Goal: Transaction & Acquisition: Book appointment/travel/reservation

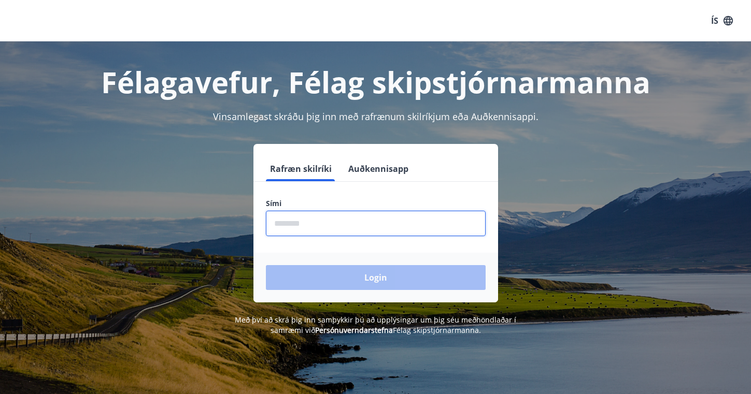
click at [307, 232] on input "phone" at bounding box center [376, 223] width 220 height 25
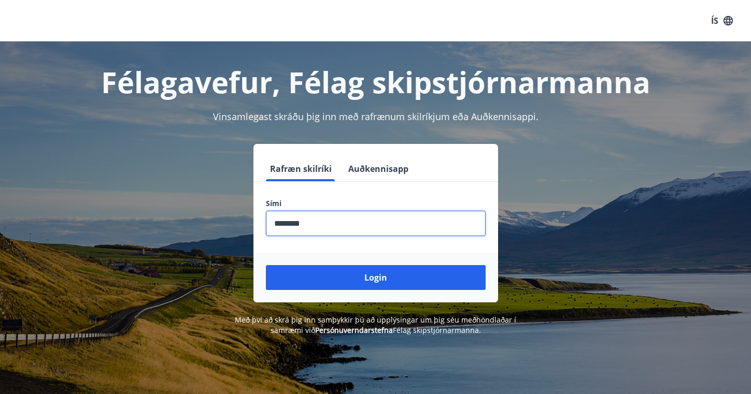
type input "********"
click at [375, 278] on button "Login" at bounding box center [376, 277] width 220 height 25
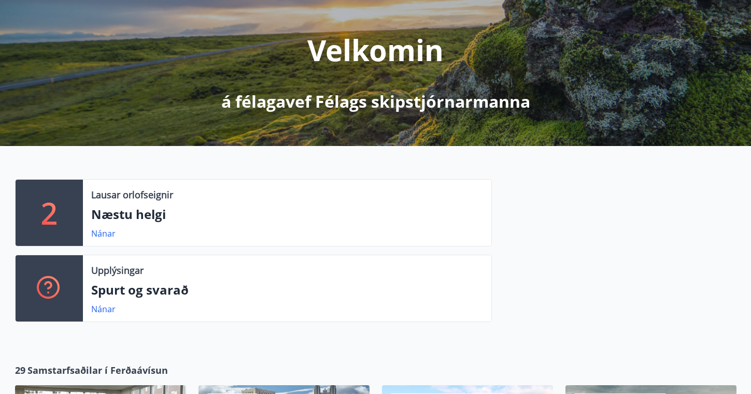
scroll to position [120, 0]
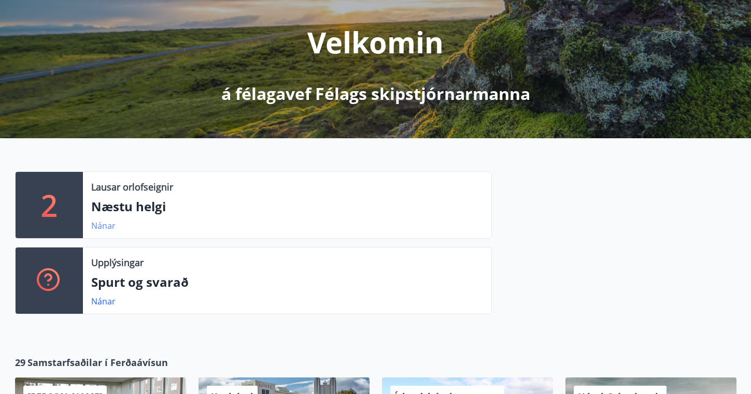
click at [101, 223] on link "Nánar" at bounding box center [103, 225] width 24 height 11
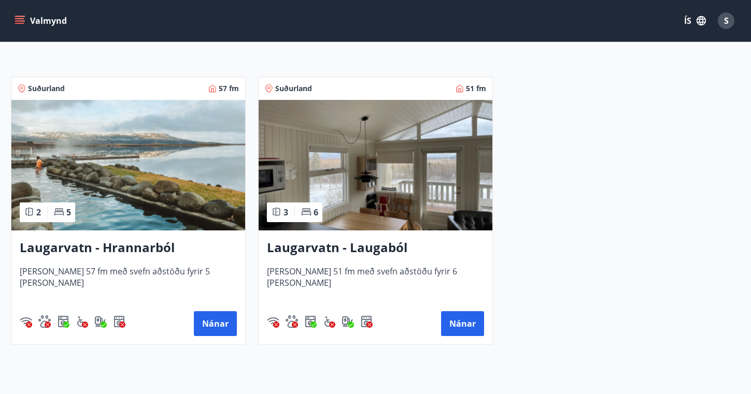
scroll to position [180, 0]
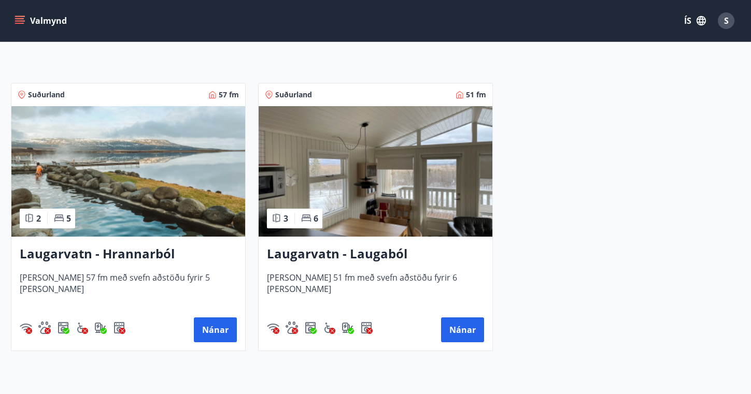
click at [130, 252] on h3 "Laugarvatn - Hrannarból" at bounding box center [128, 254] width 217 height 19
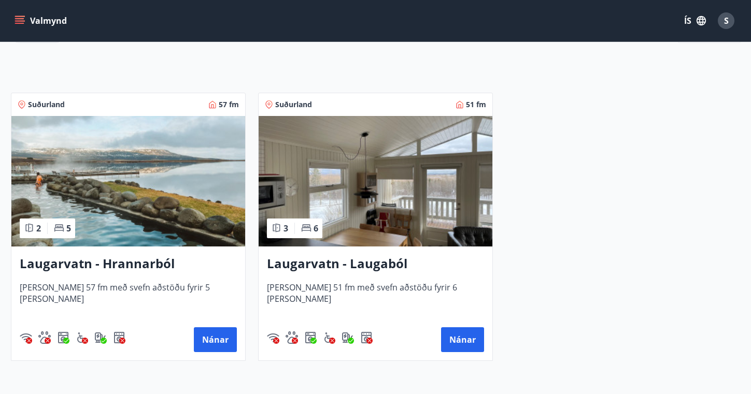
scroll to position [171, 0]
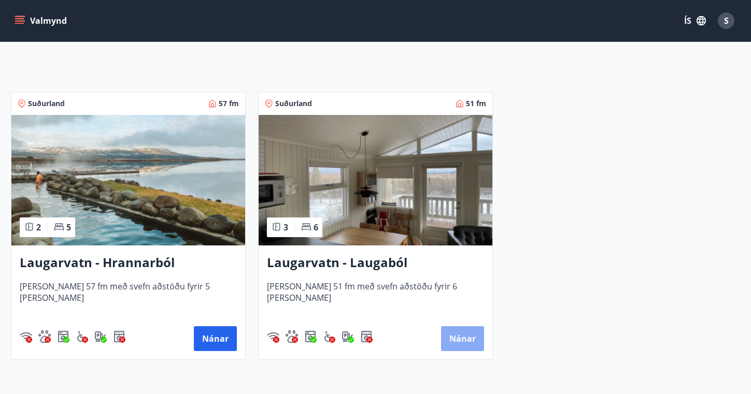
click at [467, 344] on button "Nánar" at bounding box center [462, 339] width 43 height 25
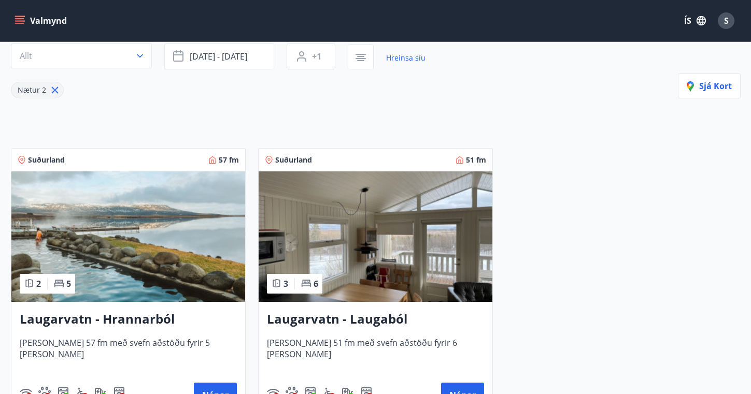
click at [354, 247] on img at bounding box center [376, 237] width 234 height 131
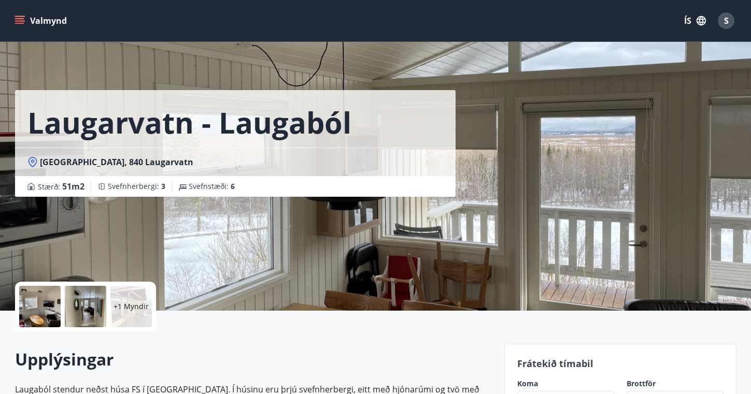
click at [32, 302] on div at bounding box center [39, 306] width 41 height 41
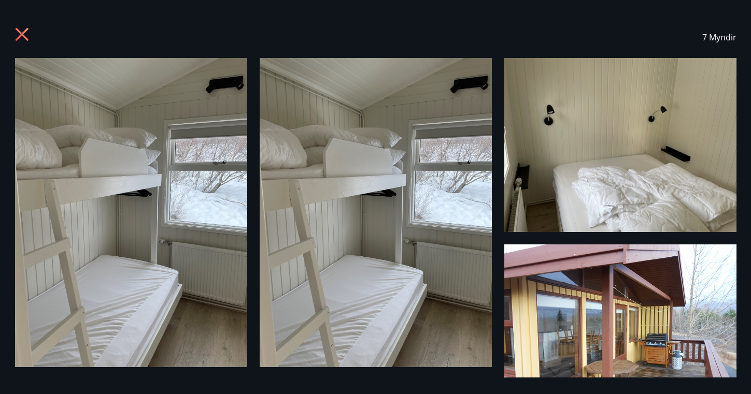
click at [19, 33] on icon at bounding box center [21, 34] width 13 height 13
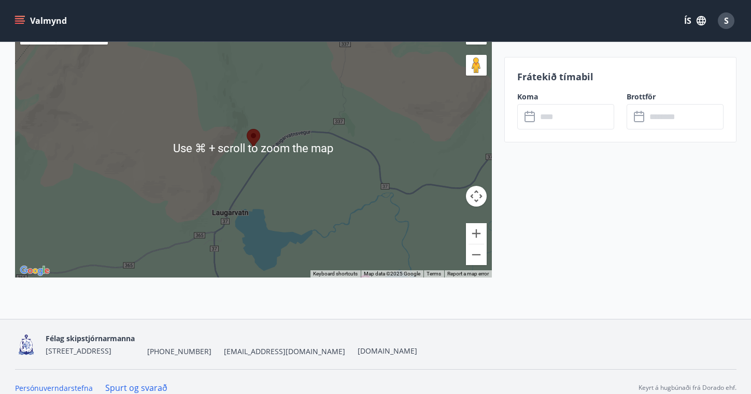
scroll to position [1800, 0]
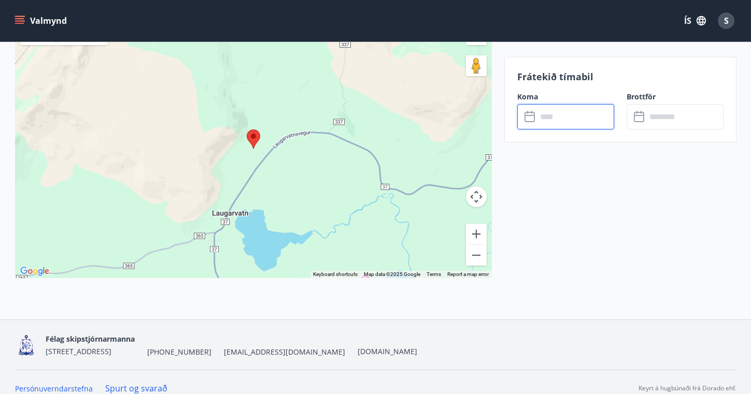
click at [554, 121] on input "text" at bounding box center [575, 116] width 77 height 25
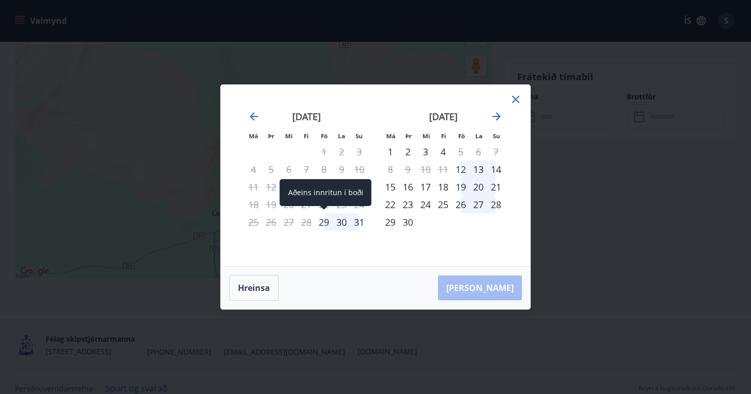
click at [324, 222] on div "29" at bounding box center [324, 223] width 18 height 18
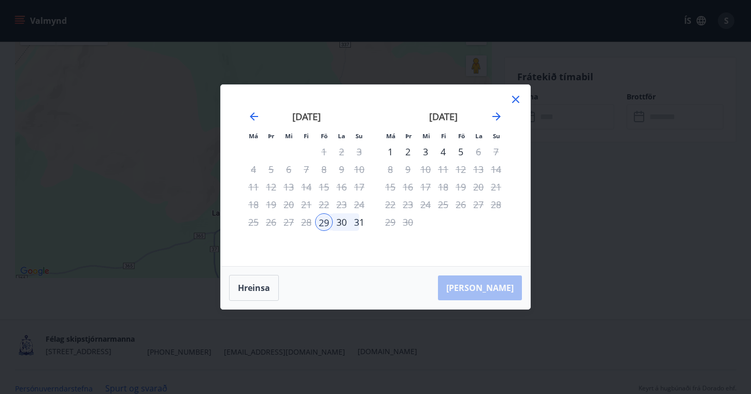
click at [341, 224] on div "30" at bounding box center [342, 223] width 18 height 18
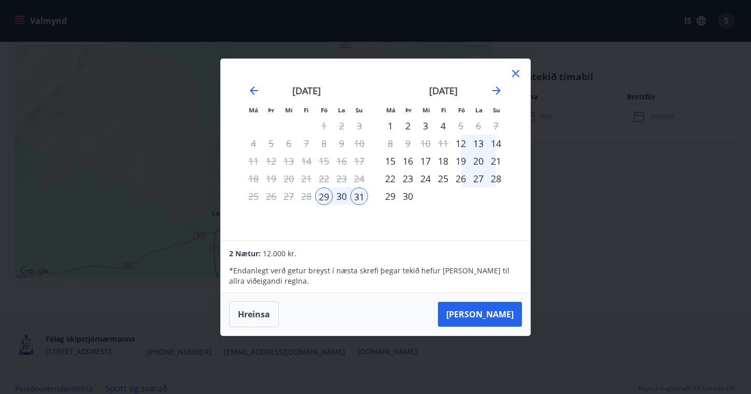
click at [409, 125] on div "2" at bounding box center [408, 126] width 18 height 18
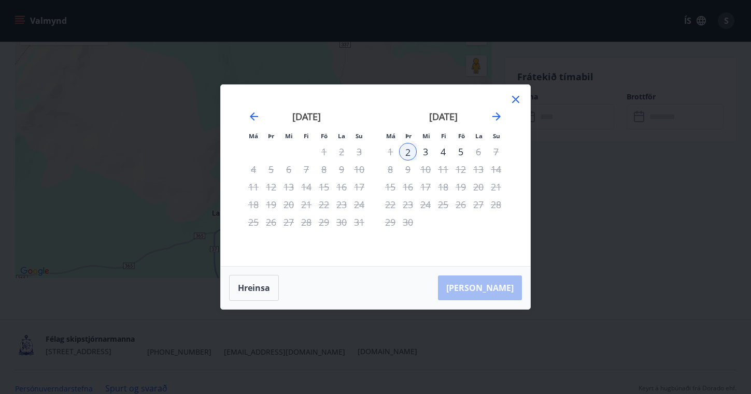
click at [330, 224] on div "29" at bounding box center [324, 223] width 18 height 18
click at [324, 222] on div "29" at bounding box center [324, 223] width 18 height 18
click at [258, 117] on icon "Move backward to switch to the previous month." at bounding box center [254, 116] width 8 height 8
click at [258, 291] on button "Hreinsa" at bounding box center [254, 288] width 50 height 26
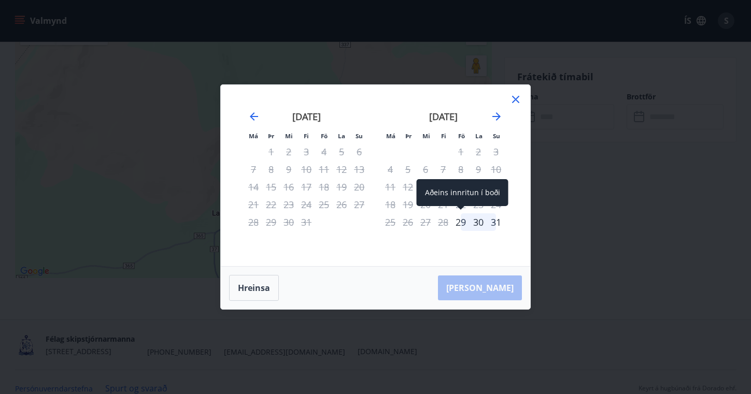
click at [461, 224] on div "29" at bounding box center [461, 223] width 18 height 18
click at [499, 287] on div "Hreinsa Taka Frá" at bounding box center [375, 288] width 309 height 43
click at [499, 115] on icon "Move forward to switch to the next month." at bounding box center [496, 116] width 12 height 12
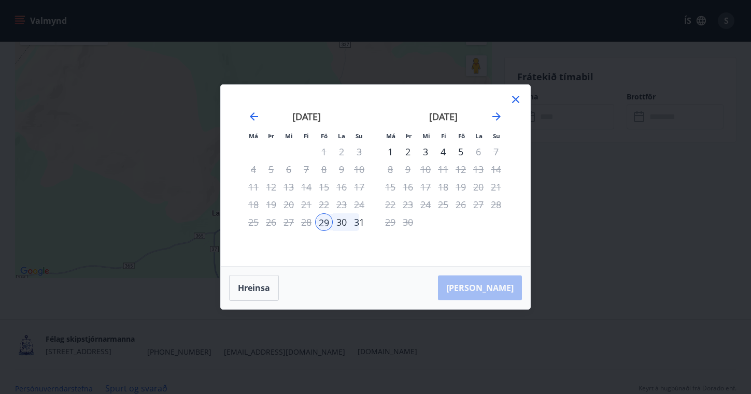
click at [406, 153] on div "2" at bounding box center [408, 152] width 18 height 18
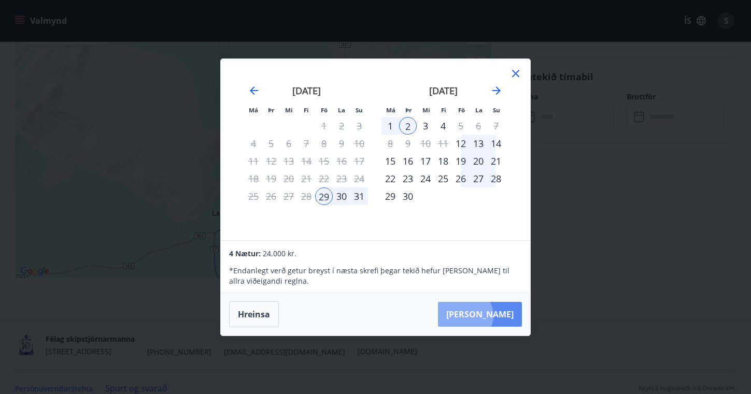
click at [495, 316] on button "Taka Frá" at bounding box center [480, 314] width 84 height 25
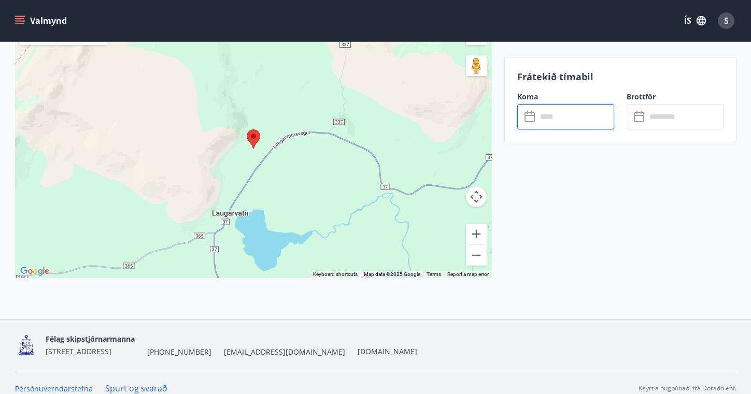
type input "******"
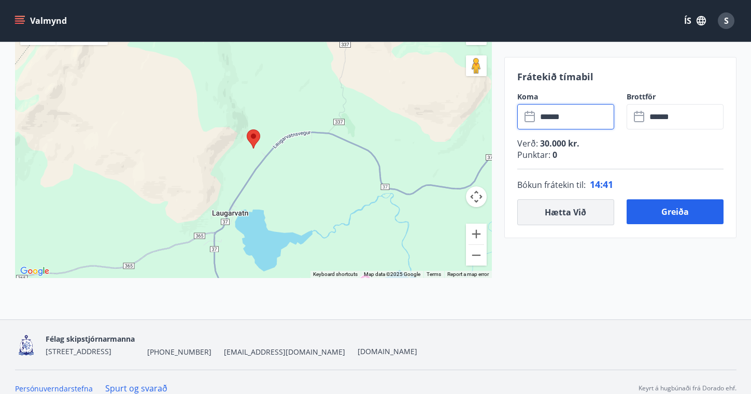
click at [571, 211] on button "Hætta við" at bounding box center [565, 213] width 97 height 26
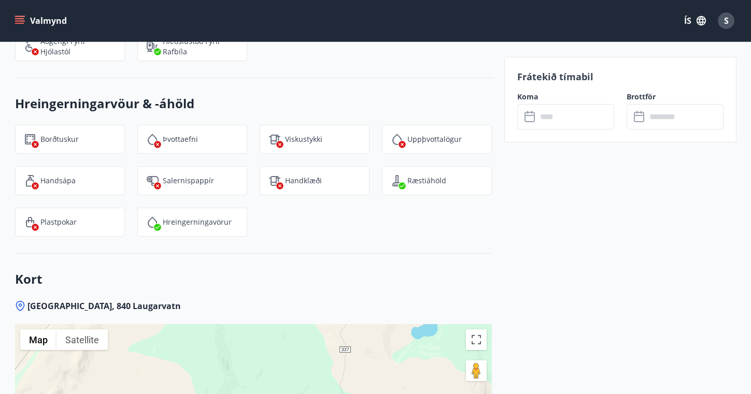
scroll to position [1496, 0]
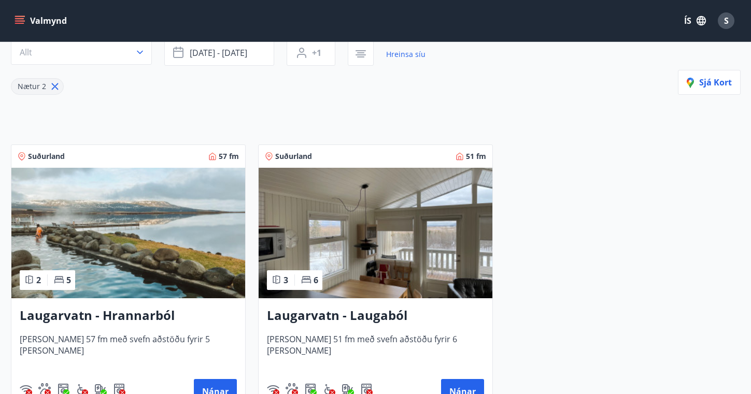
scroll to position [119, 0]
click at [119, 314] on h3 "Laugarvatn - Hrannarból" at bounding box center [128, 315] width 217 height 19
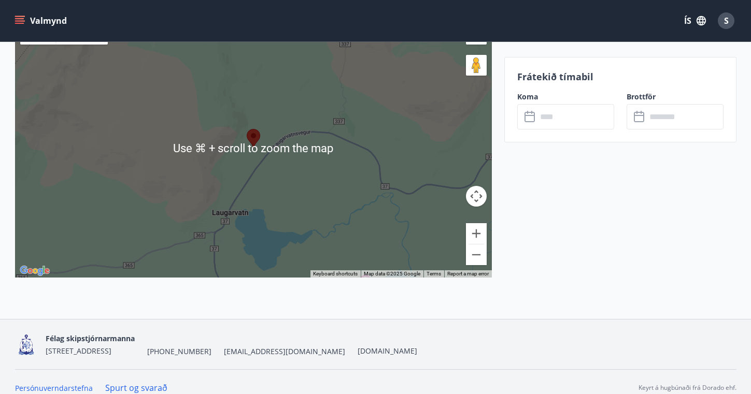
scroll to position [1741, 0]
click at [549, 119] on input "text" at bounding box center [575, 116] width 77 height 25
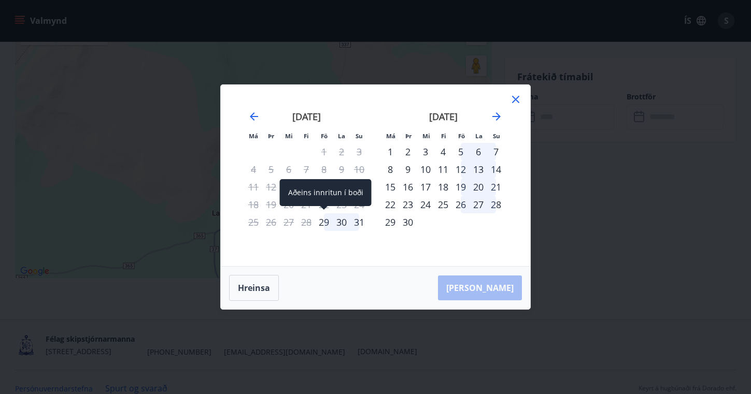
click at [321, 225] on div "29" at bounding box center [324, 223] width 18 height 18
click at [410, 151] on div "2" at bounding box center [408, 152] width 18 height 18
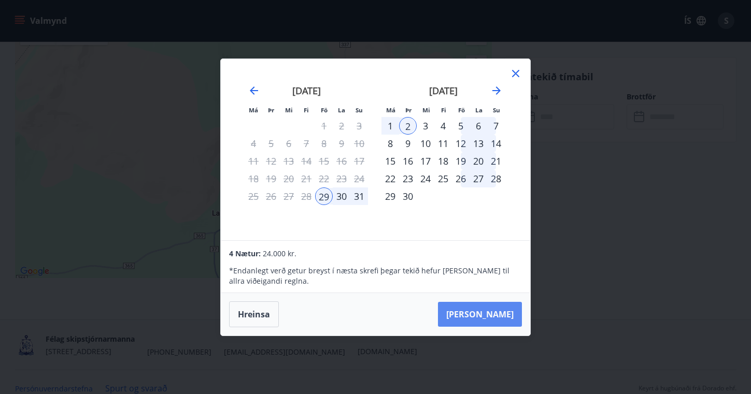
click at [499, 316] on button "Taka Frá" at bounding box center [480, 314] width 84 height 25
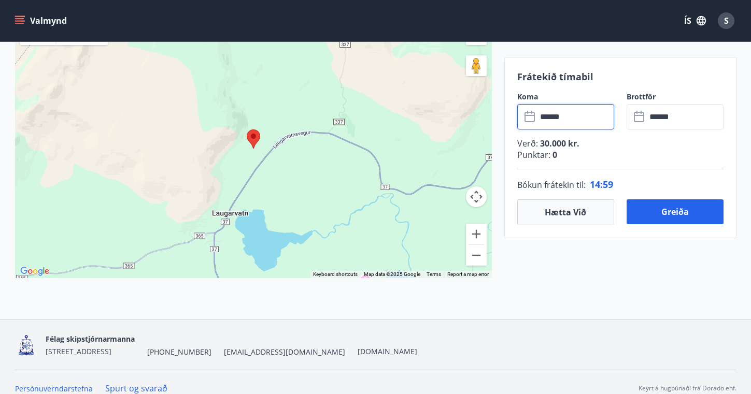
type input "******"
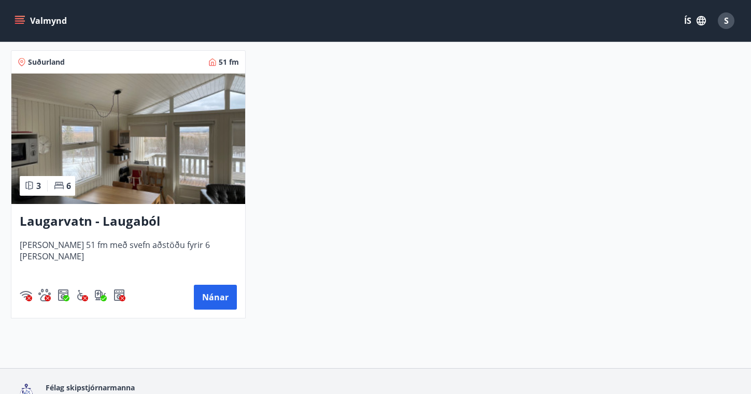
scroll to position [214, 0]
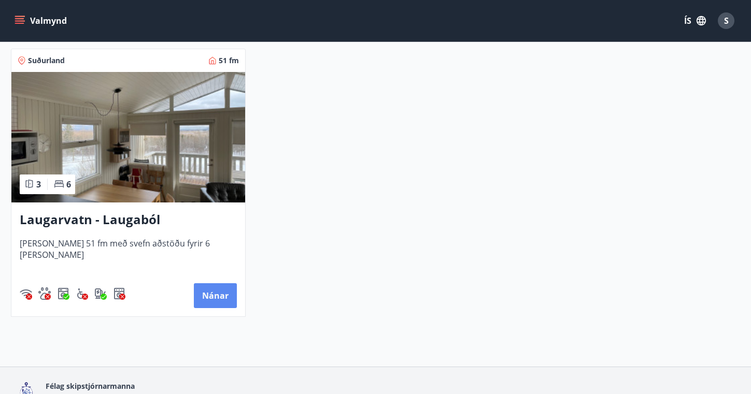
click at [215, 301] on button "Nánar" at bounding box center [215, 296] width 43 height 25
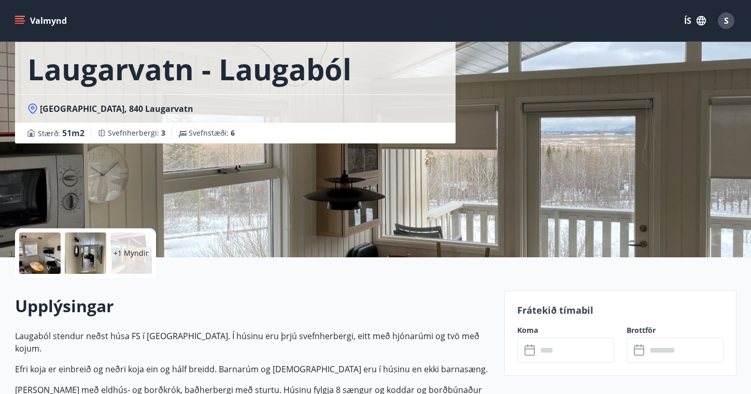
scroll to position [46, 0]
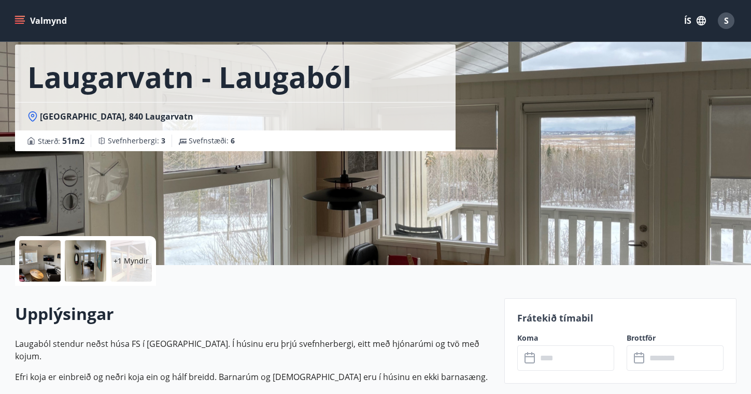
click at [529, 359] on icon at bounding box center [531, 358] width 12 height 12
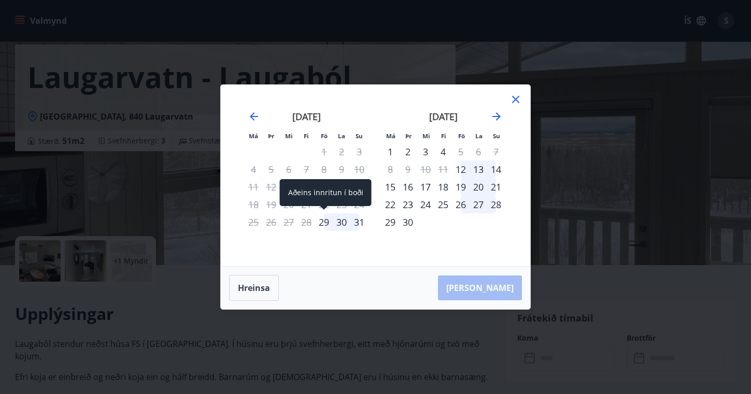
click at [324, 222] on div "29" at bounding box center [324, 223] width 18 height 18
click at [406, 151] on div "2" at bounding box center [408, 152] width 18 height 18
click at [324, 221] on div "29" at bounding box center [324, 223] width 18 height 18
click at [515, 102] on icon at bounding box center [516, 99] width 12 height 12
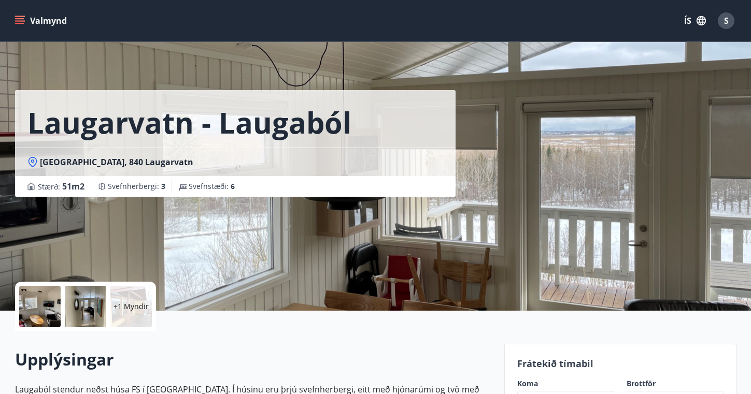
scroll to position [0, 0]
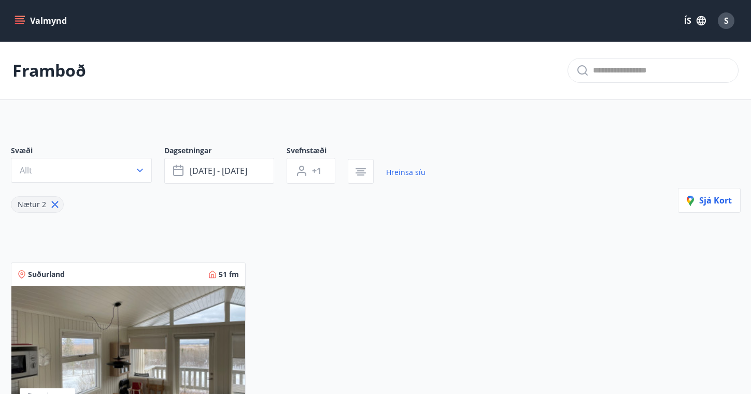
scroll to position [120, 0]
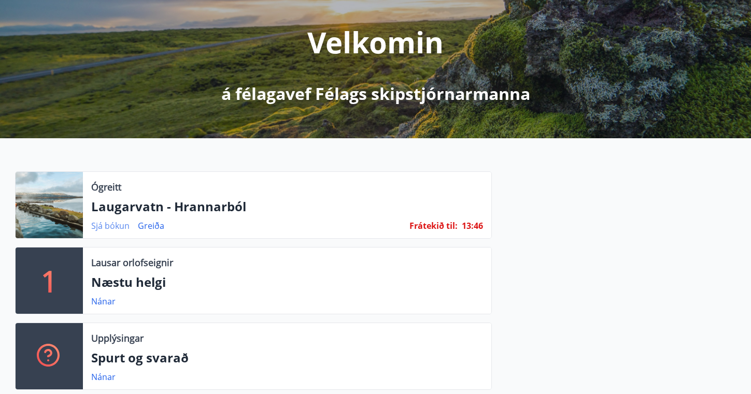
click at [120, 225] on link "Sjá bókun" at bounding box center [110, 225] width 38 height 11
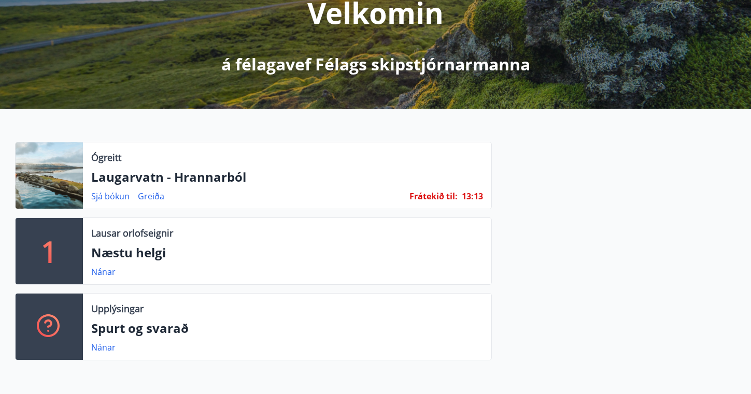
scroll to position [157, 0]
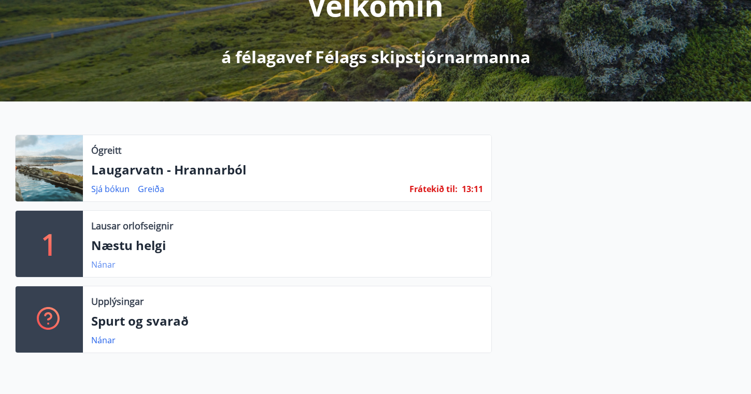
click at [104, 268] on link "Nánar" at bounding box center [103, 264] width 24 height 11
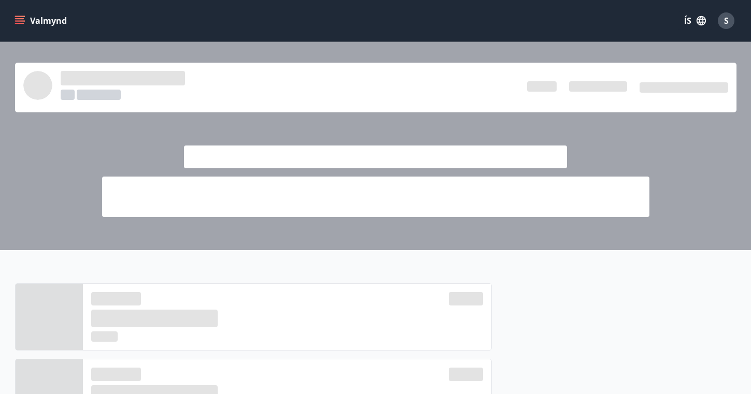
scroll to position [157, 0]
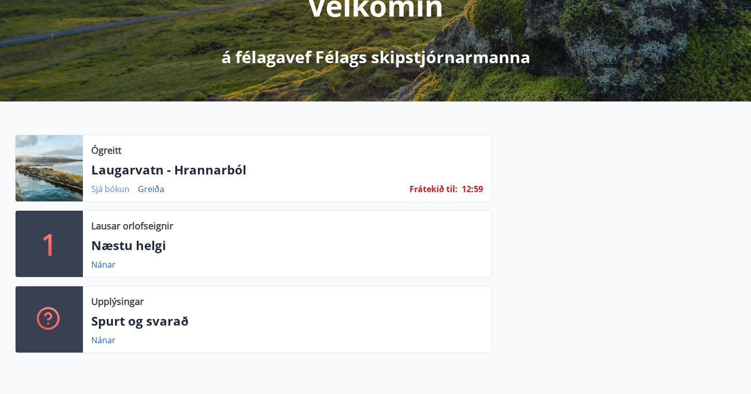
click at [119, 190] on link "Sjá bókun" at bounding box center [110, 189] width 38 height 11
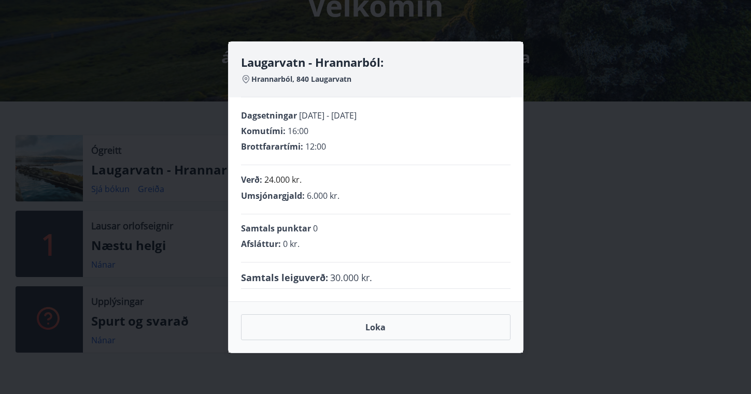
click at [501, 60] on h4 "Laugarvatn - Hrannarból:" at bounding box center [376, 62] width 270 height 16
click at [239, 57] on div "Laugarvatn - Hrannarból: Hrannarból, 840 Laugarvatn" at bounding box center [376, 69] width 294 height 55
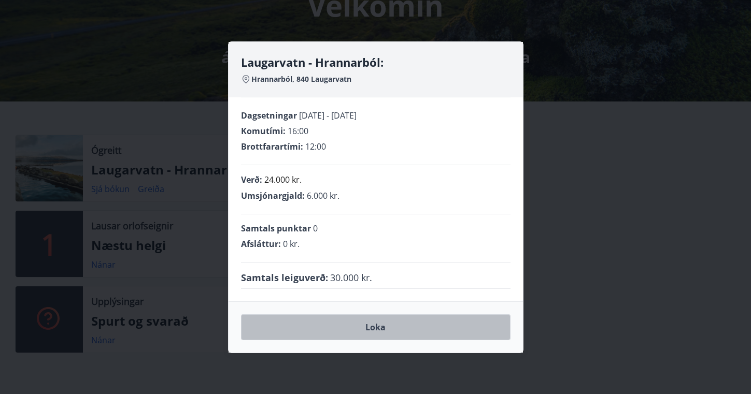
click at [383, 327] on button "Loka" at bounding box center [376, 328] width 270 height 26
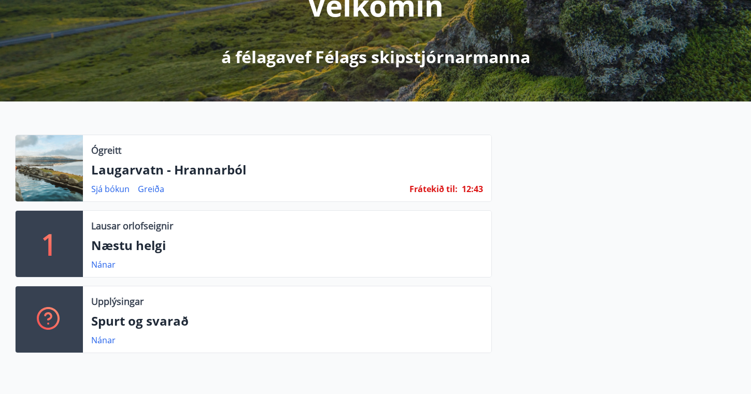
click at [438, 189] on span "Frátekið til :" at bounding box center [434, 189] width 48 height 11
click at [466, 189] on span "12 :" at bounding box center [468, 189] width 12 height 11
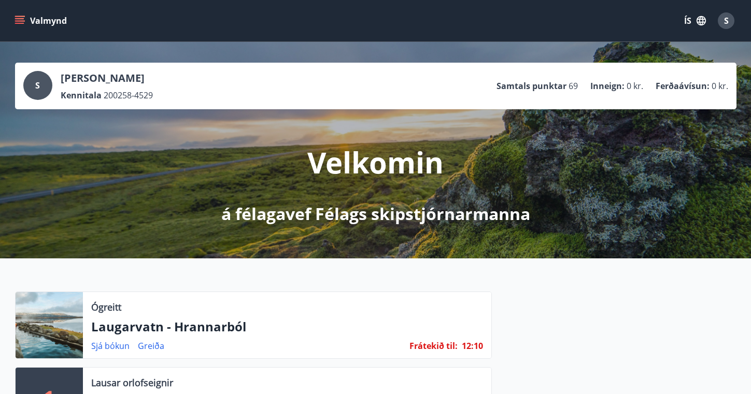
scroll to position [0, 0]
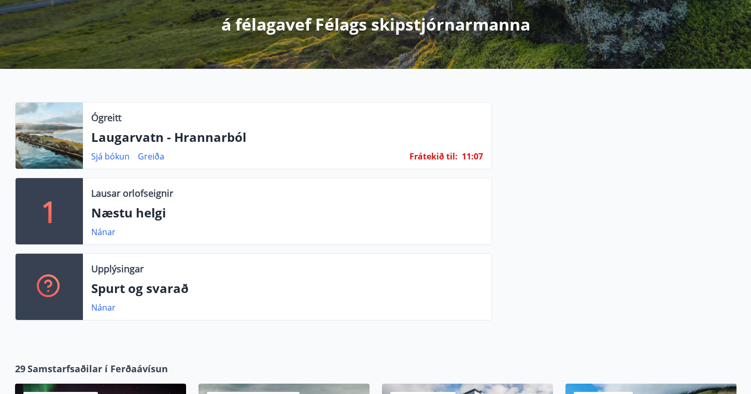
scroll to position [191, 0]
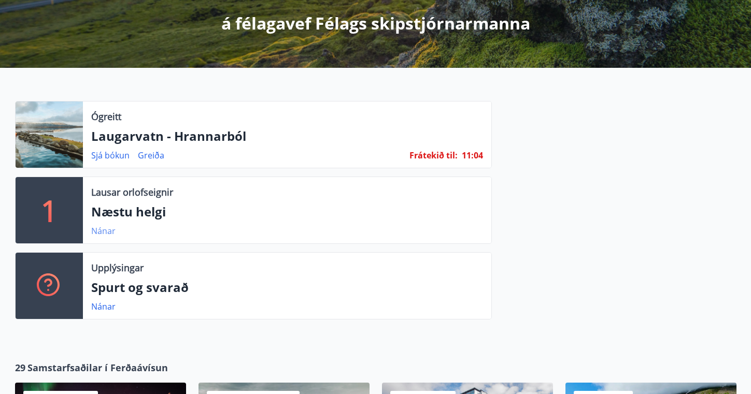
click at [105, 229] on link "Nánar" at bounding box center [103, 230] width 24 height 11
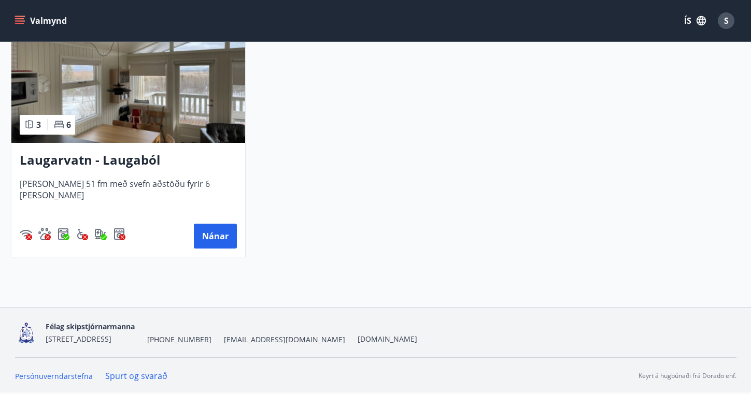
scroll to position [274, 0]
click at [208, 242] on button "Nánar" at bounding box center [215, 236] width 43 height 25
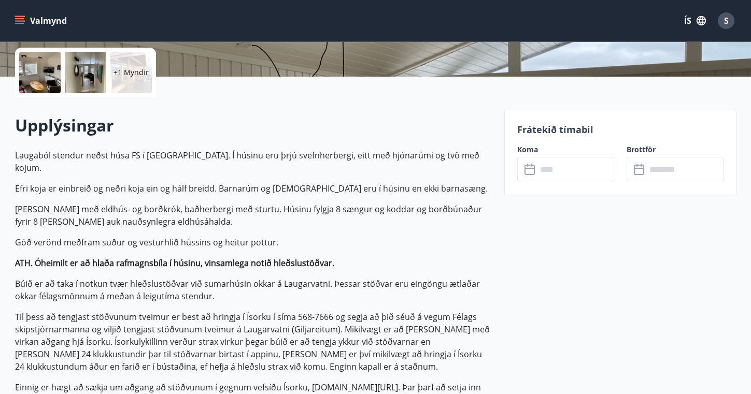
scroll to position [259, 0]
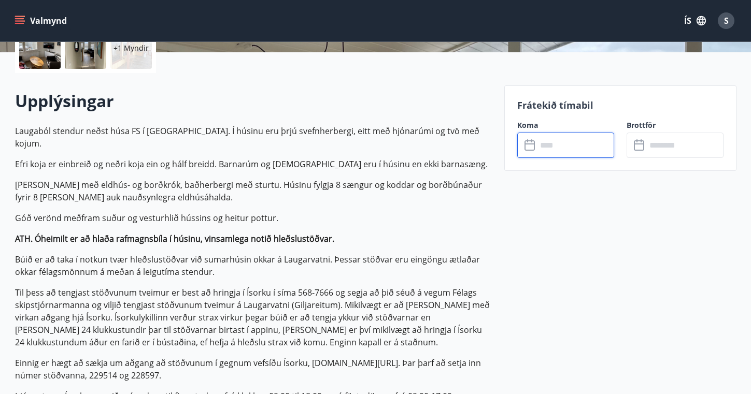
click at [559, 142] on input "text" at bounding box center [575, 145] width 77 height 25
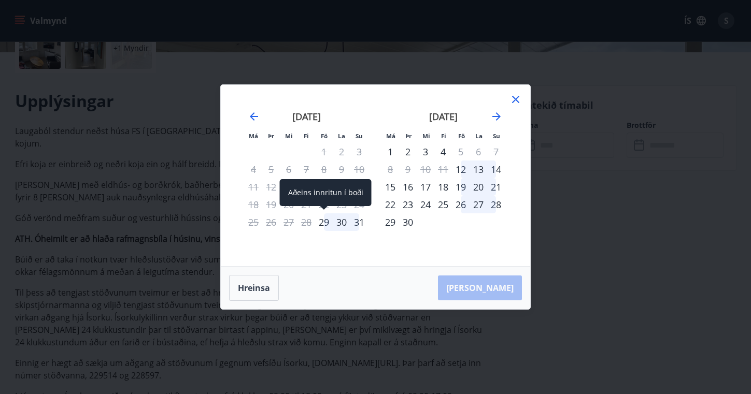
click at [325, 222] on div "29" at bounding box center [324, 223] width 18 height 18
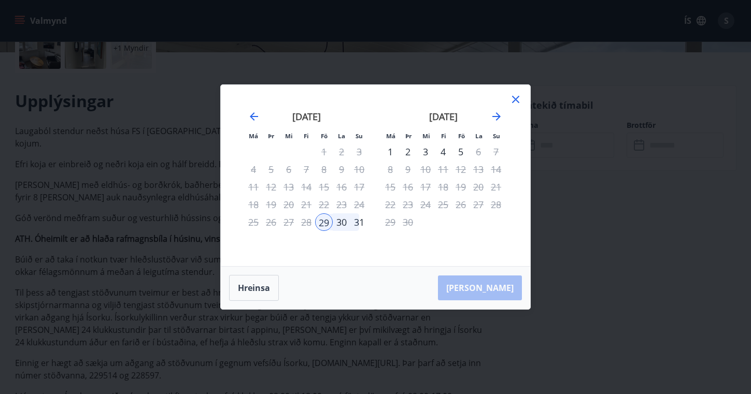
click at [407, 150] on div "2" at bounding box center [408, 152] width 18 height 18
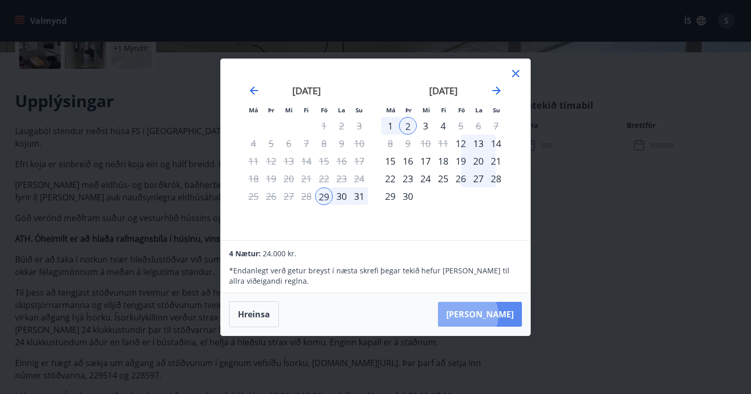
click at [499, 315] on button "Taka Frá" at bounding box center [480, 314] width 84 height 25
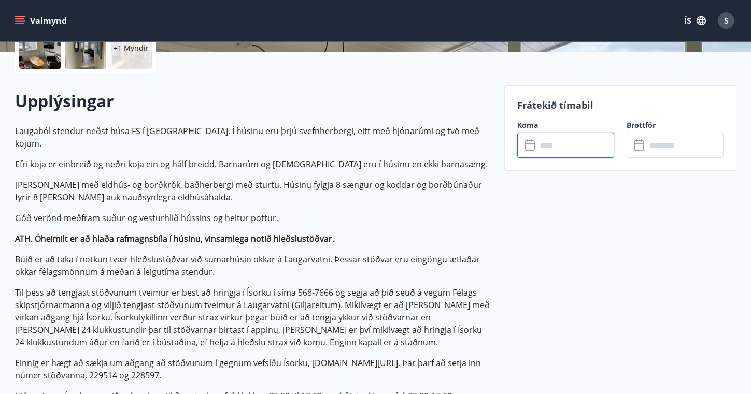
type input "******"
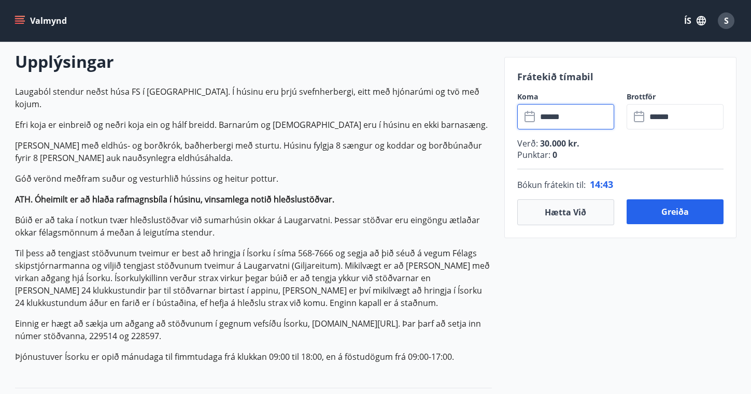
scroll to position [284, 0]
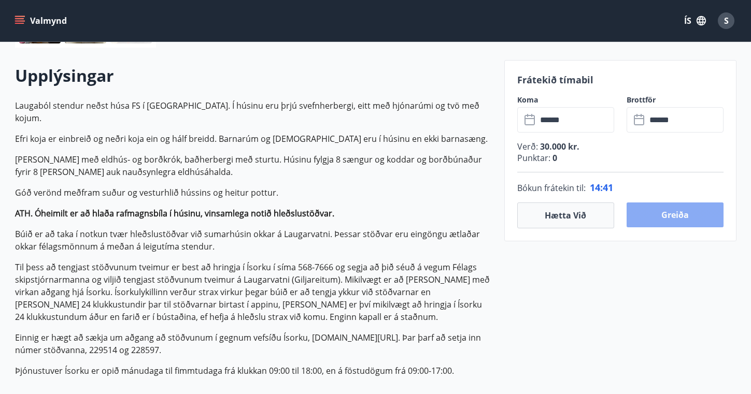
click at [672, 210] on button "Greiða" at bounding box center [675, 215] width 97 height 25
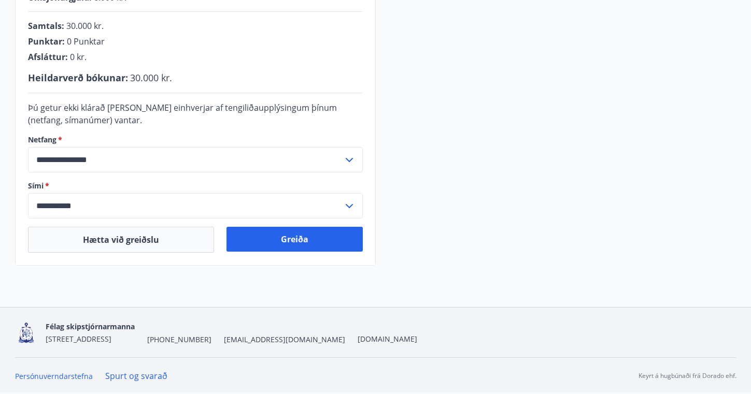
scroll to position [307, 0]
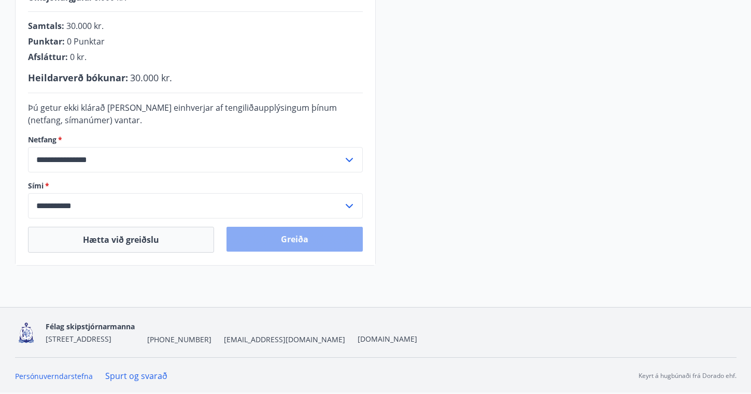
click at [291, 238] on button "Greiða" at bounding box center [295, 239] width 136 height 25
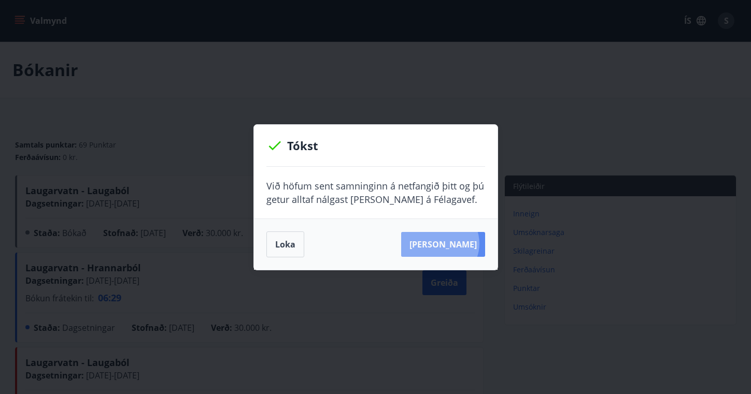
click at [456, 244] on button "[PERSON_NAME]" at bounding box center [443, 244] width 84 height 25
click at [444, 245] on button "[PERSON_NAME]" at bounding box center [443, 244] width 84 height 25
click at [290, 247] on button "Loka" at bounding box center [285, 245] width 38 height 26
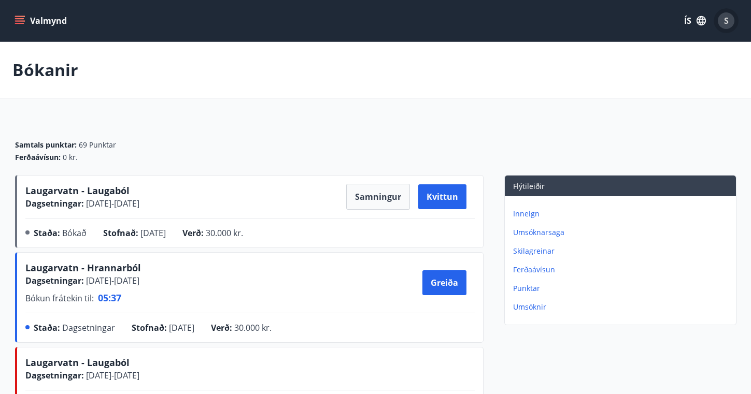
click at [727, 25] on span "S" at bounding box center [726, 20] width 5 height 11
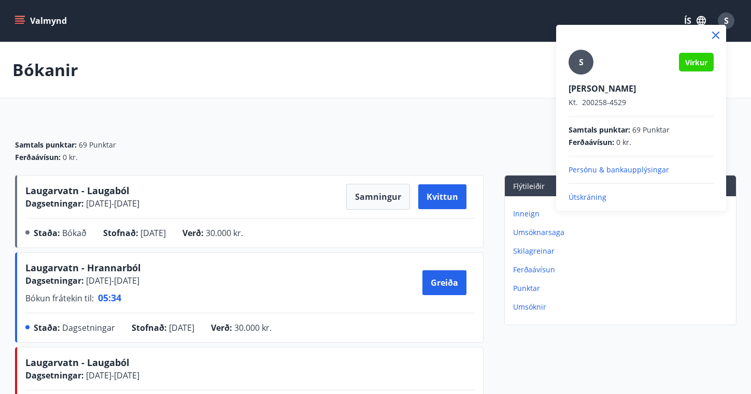
click at [599, 198] on p "Útskráning" at bounding box center [641, 197] width 145 height 10
